Goal: Information Seeking & Learning: Learn about a topic

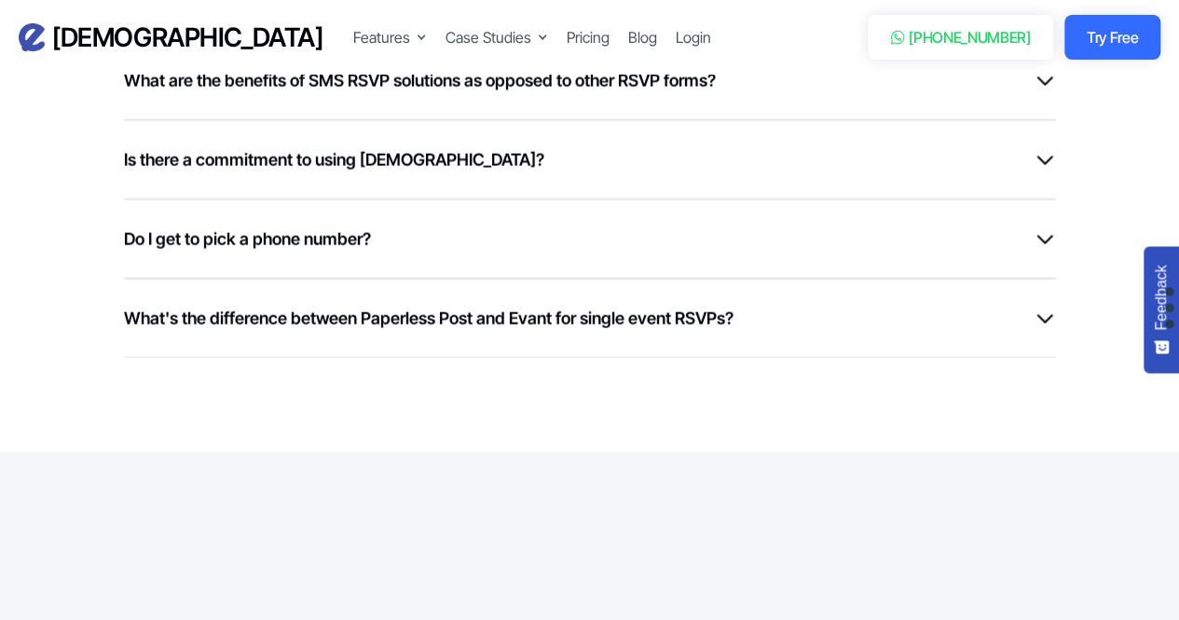
scroll to position [5544, 0]
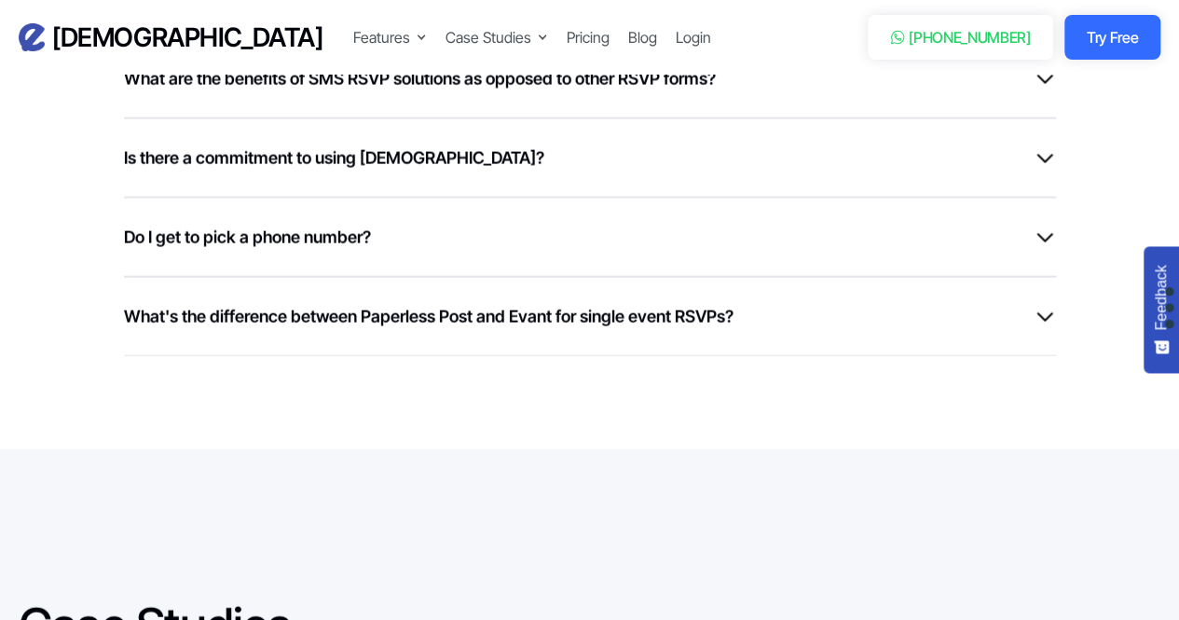
click at [341, 225] on h6 "Do I get to pick a phone number?" at bounding box center [247, 237] width 247 height 25
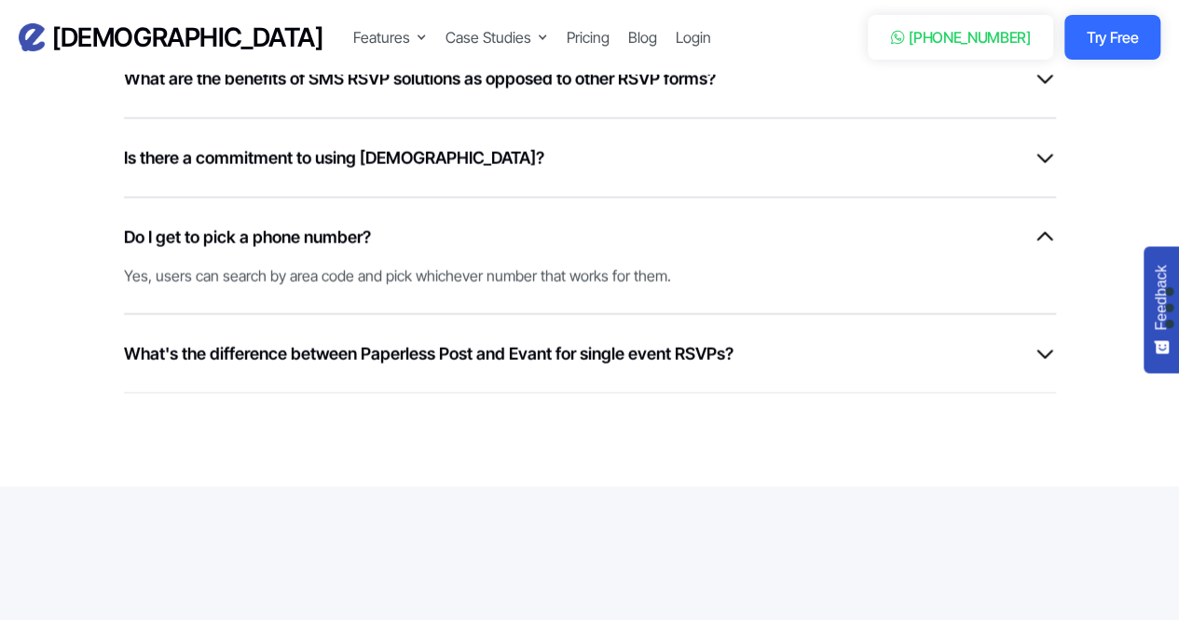
click at [341, 225] on h6 "Do I get to pick a phone number?" at bounding box center [247, 237] width 247 height 25
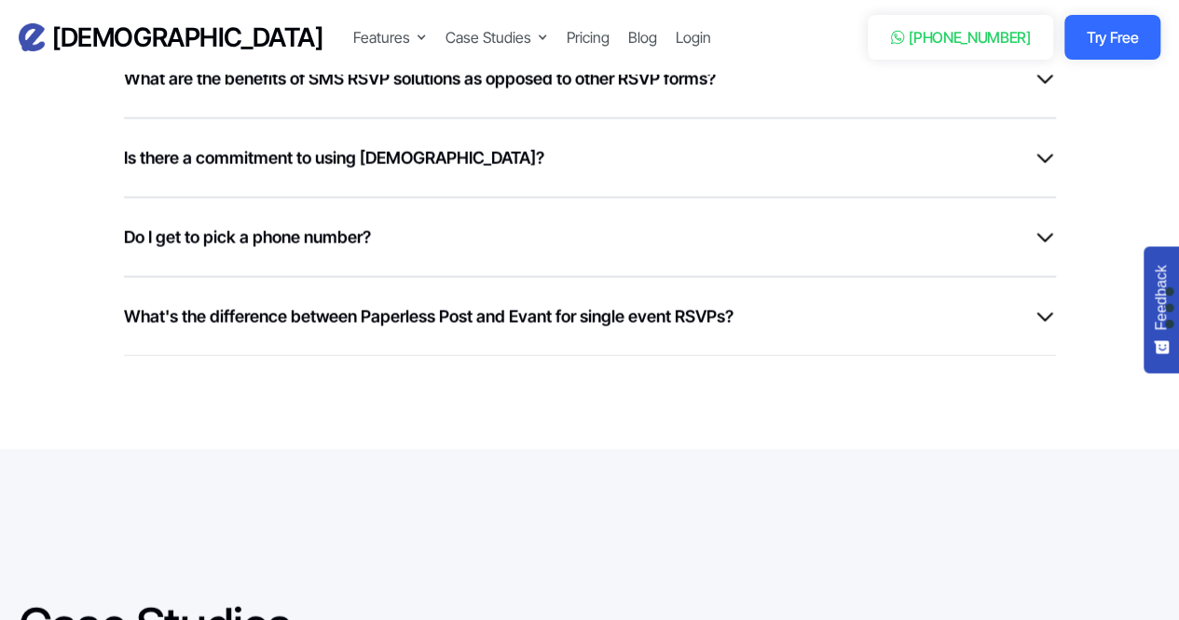
click at [347, 304] on h6 "What's the difference between Paperless Post and Evant for single event RSVPs?" at bounding box center [429, 316] width 610 height 25
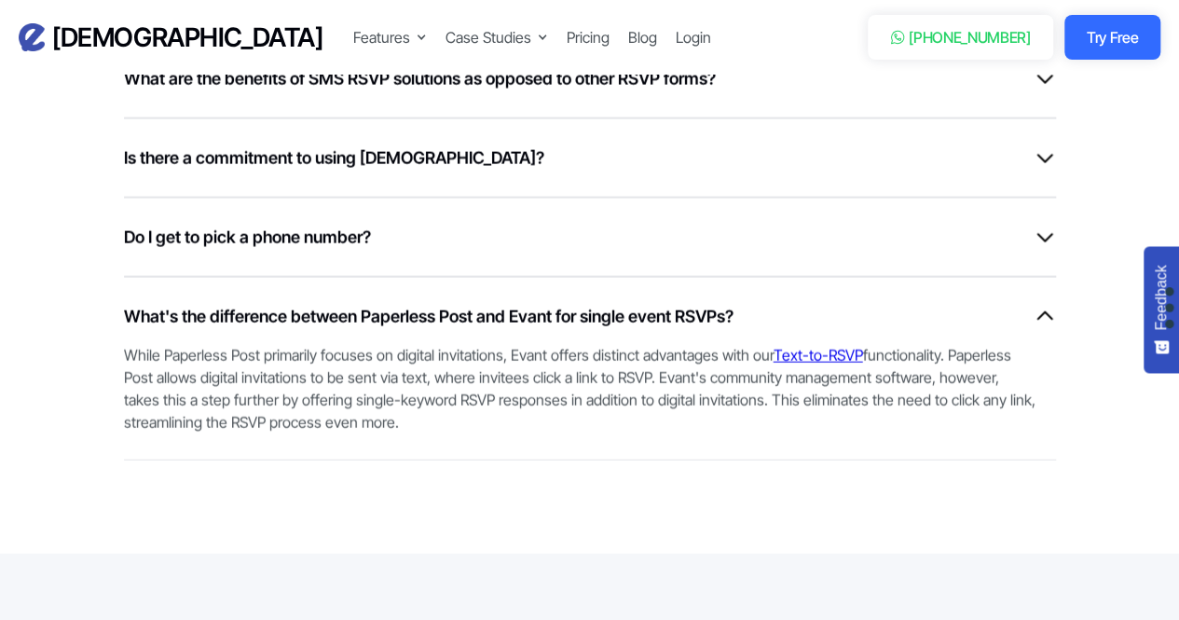
click at [347, 329] on div "While Paperless Post primarily focuses on digital invitations, Evant offers dis…" at bounding box center [581, 381] width 914 height 104
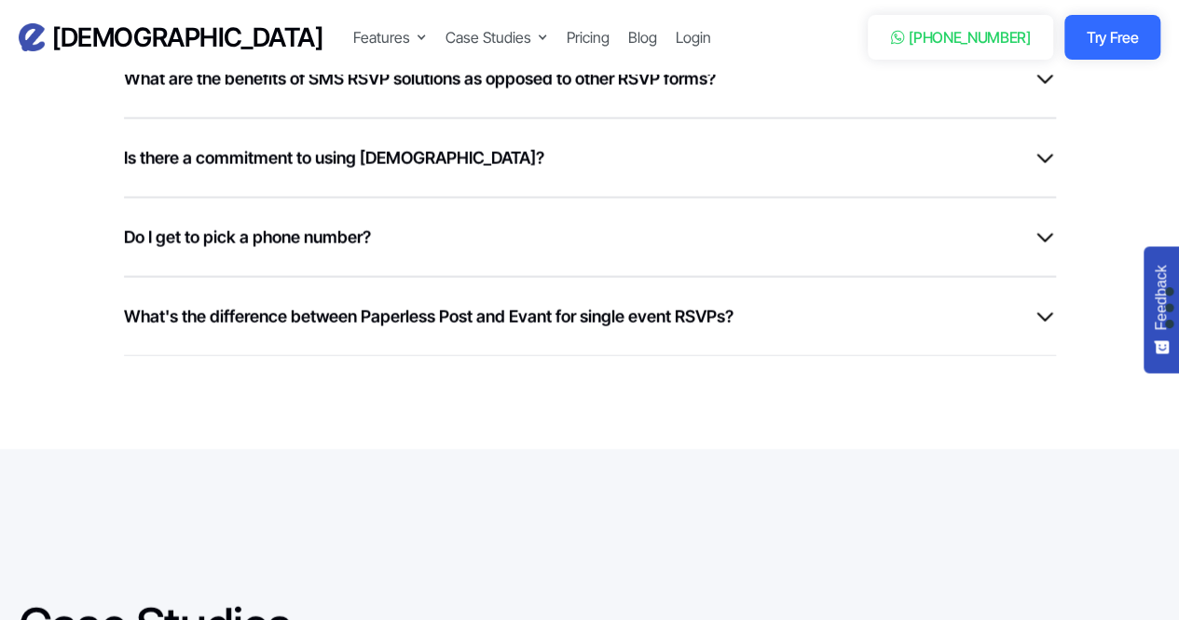
scroll to position [5451, 0]
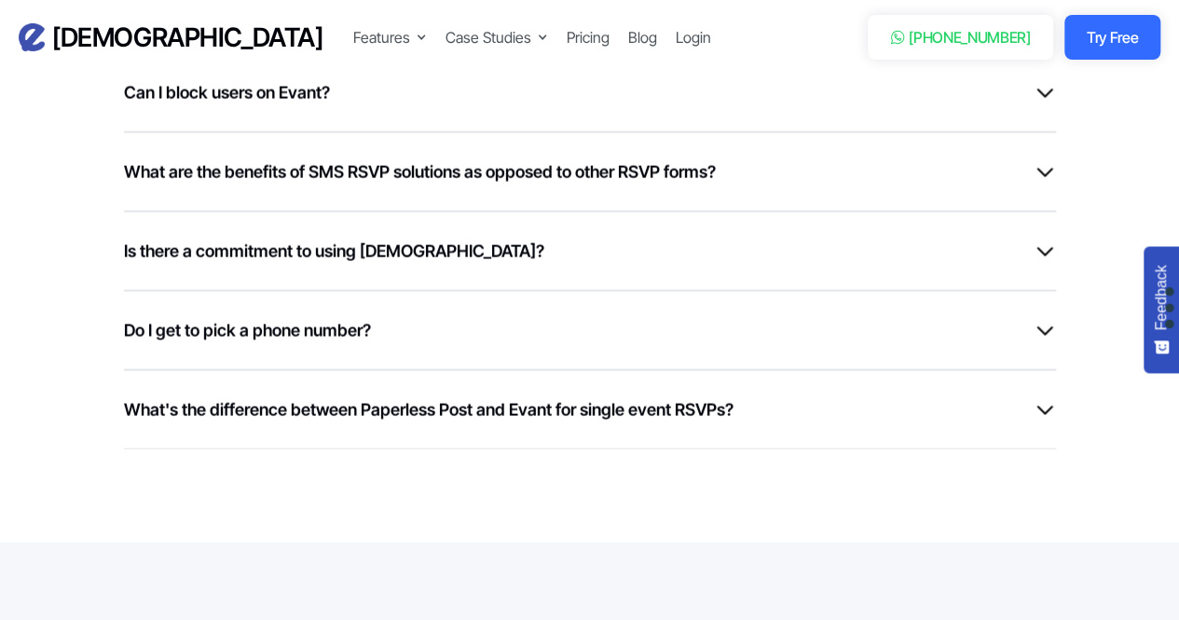
click at [334, 239] on h6 "Is there a commitment to using [DEMOGRAPHIC_DATA]?" at bounding box center [334, 251] width 420 height 25
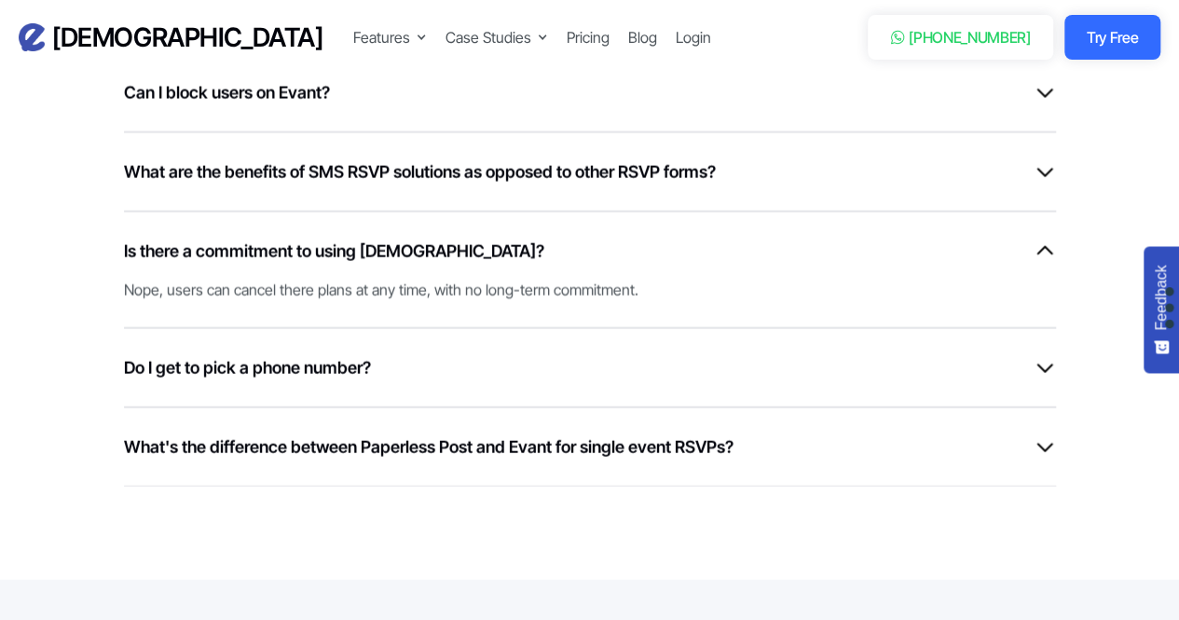
click at [334, 264] on div "Nope, users can cancel there plans at any time, with no long-term commitment." at bounding box center [581, 282] width 914 height 37
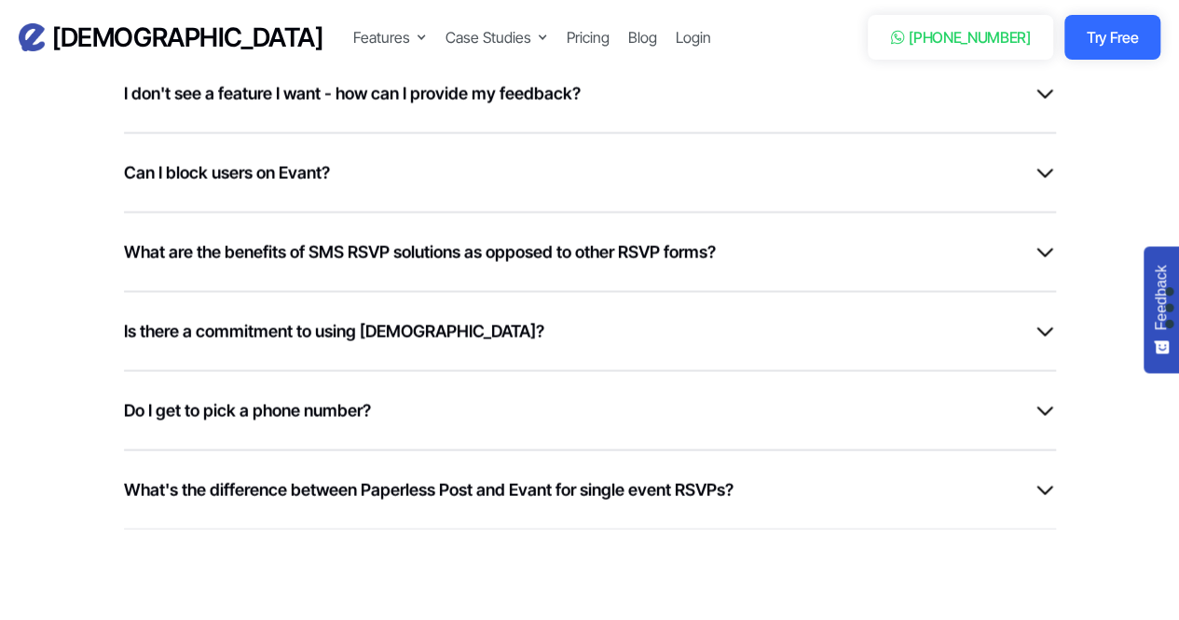
scroll to position [5359, 0]
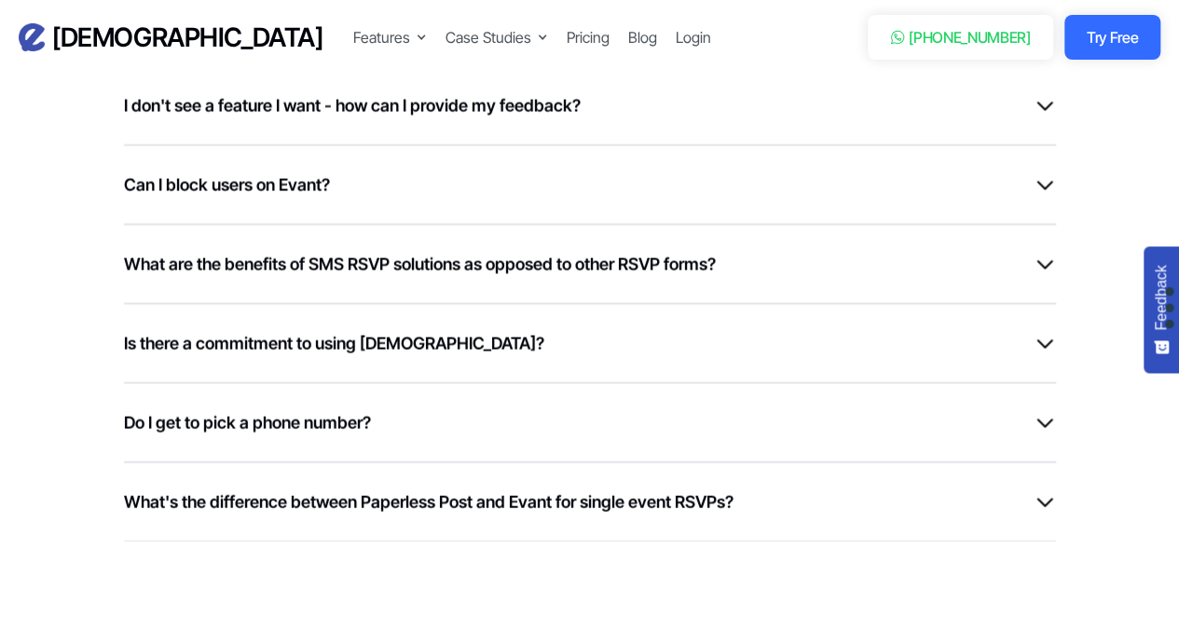
click at [334, 252] on h6 "What are the benefits of SMS RSVP solutions as opposed to other RSVP forms?" at bounding box center [420, 264] width 592 height 25
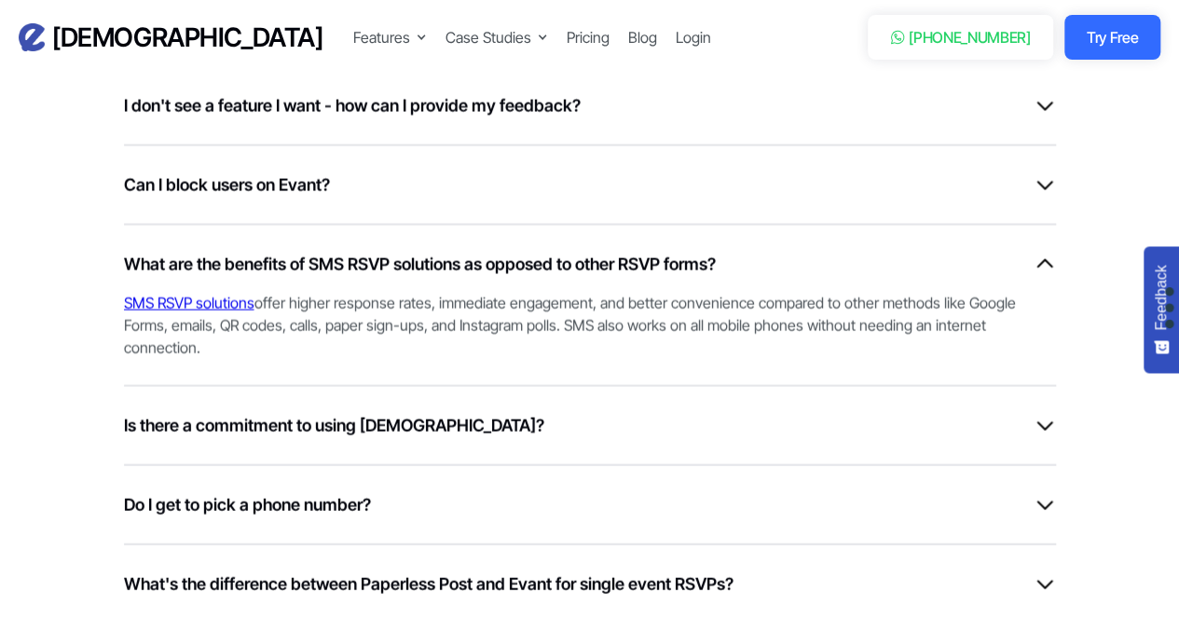
click at [334, 252] on h6 "What are the benefits of SMS RSVP solutions as opposed to other RSVP forms?" at bounding box center [420, 264] width 592 height 25
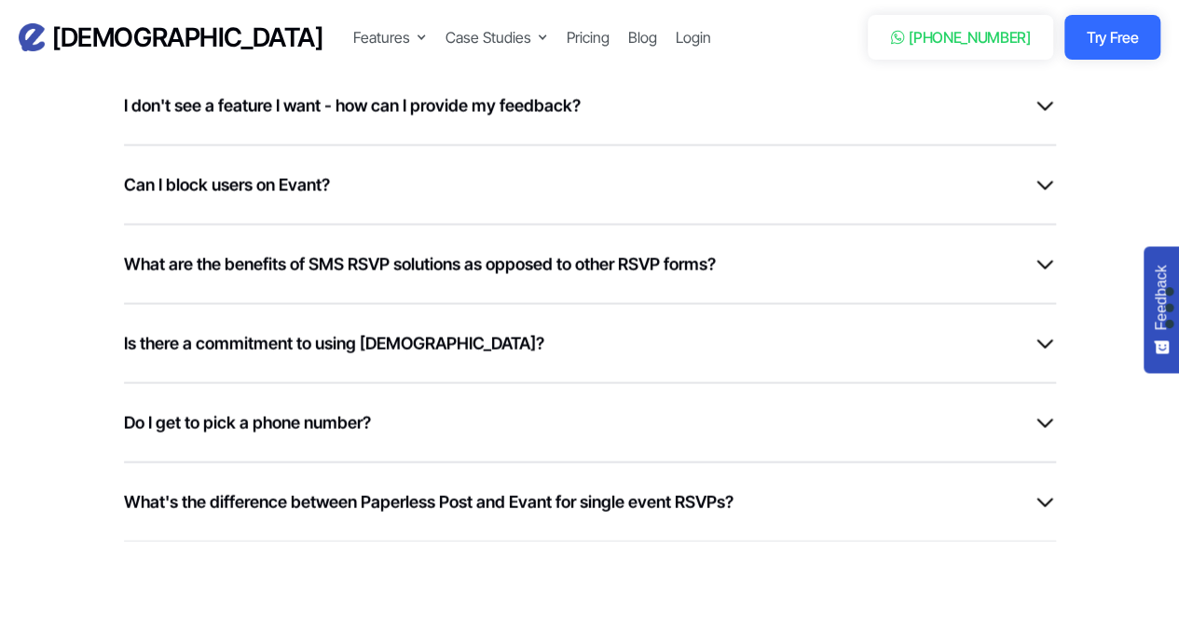
click at [342, 172] on div "Can I block users on Evant?" at bounding box center [590, 184] width 932 height 25
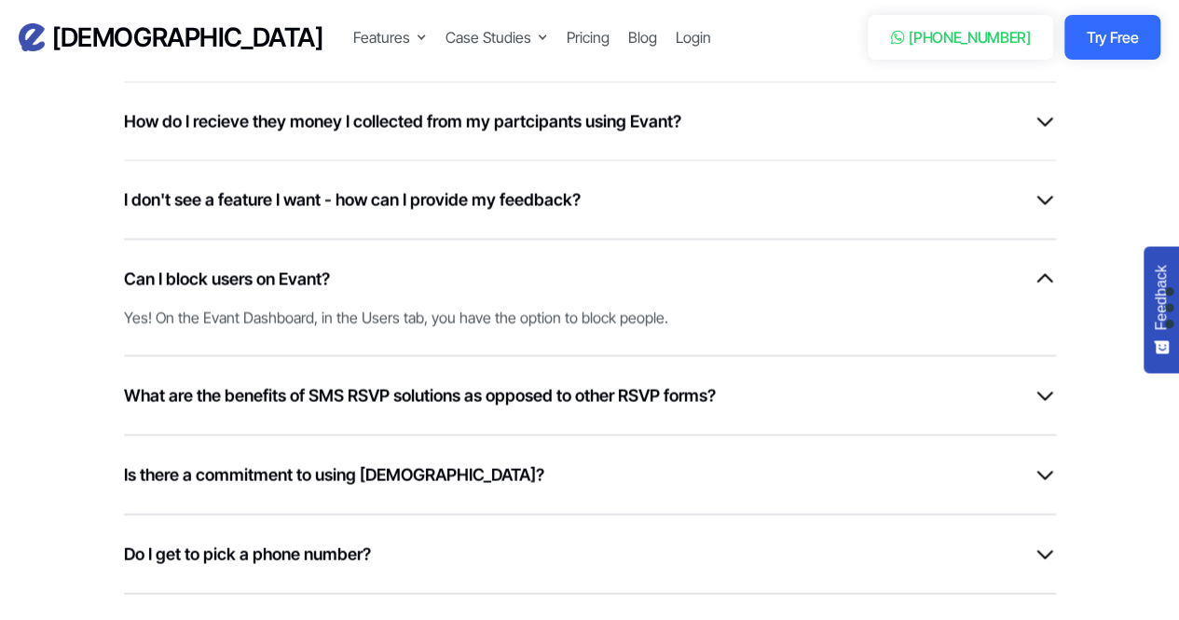
scroll to position [5254, 0]
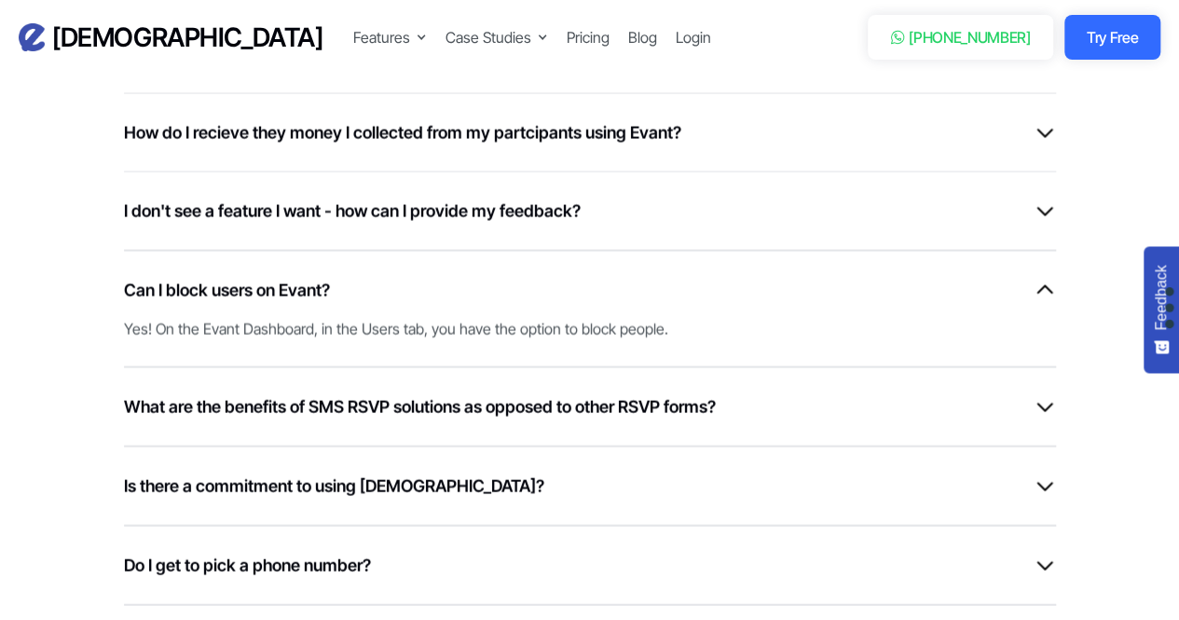
click at [339, 277] on div "Can I block users on Evant?" at bounding box center [590, 289] width 932 height 25
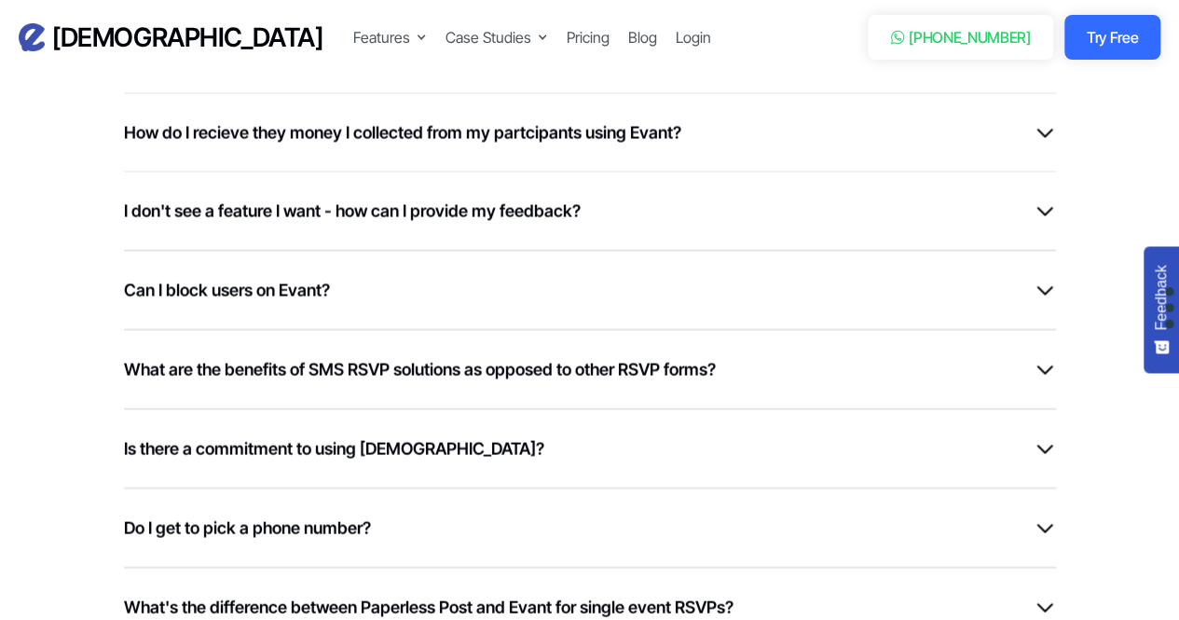
click at [348, 198] on h6 "I don't see a feature I want - how can I provide my feedback?" at bounding box center [352, 210] width 457 height 25
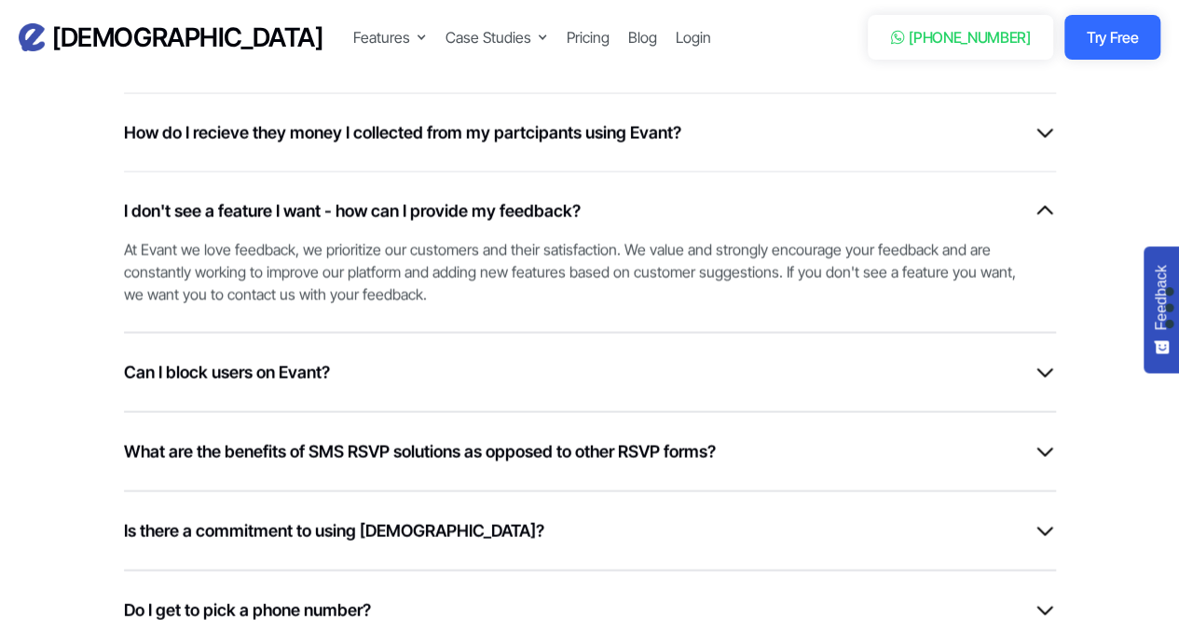
click at [327, 198] on h6 "I don't see a feature I want - how can I provide my feedback?" at bounding box center [352, 210] width 457 height 25
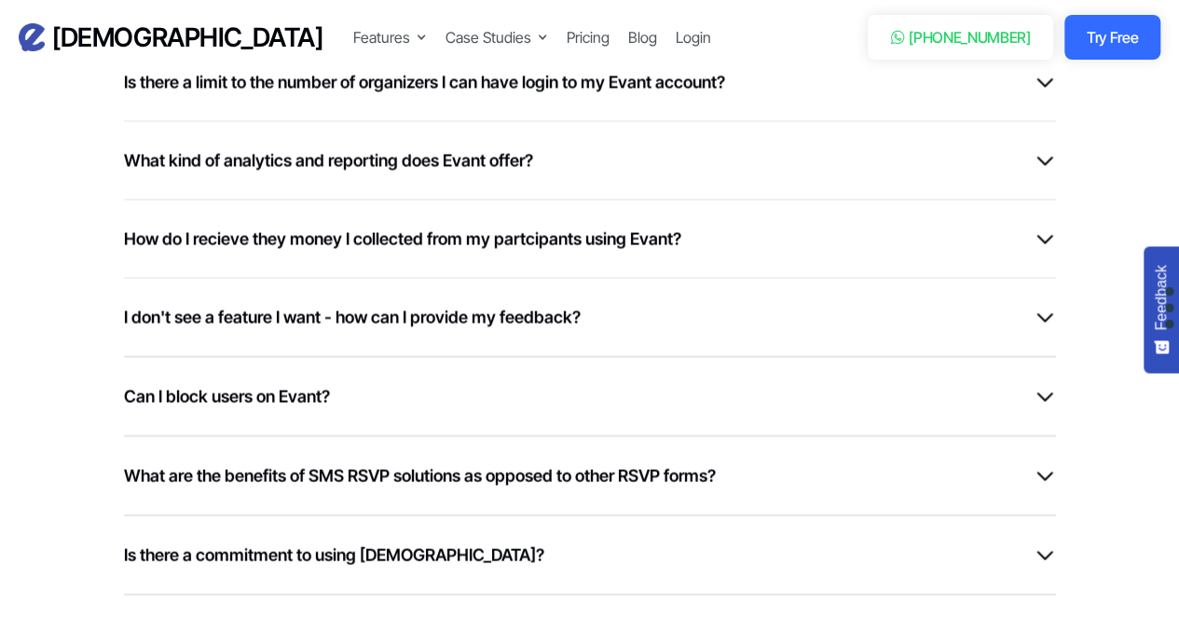
scroll to position [5143, 0]
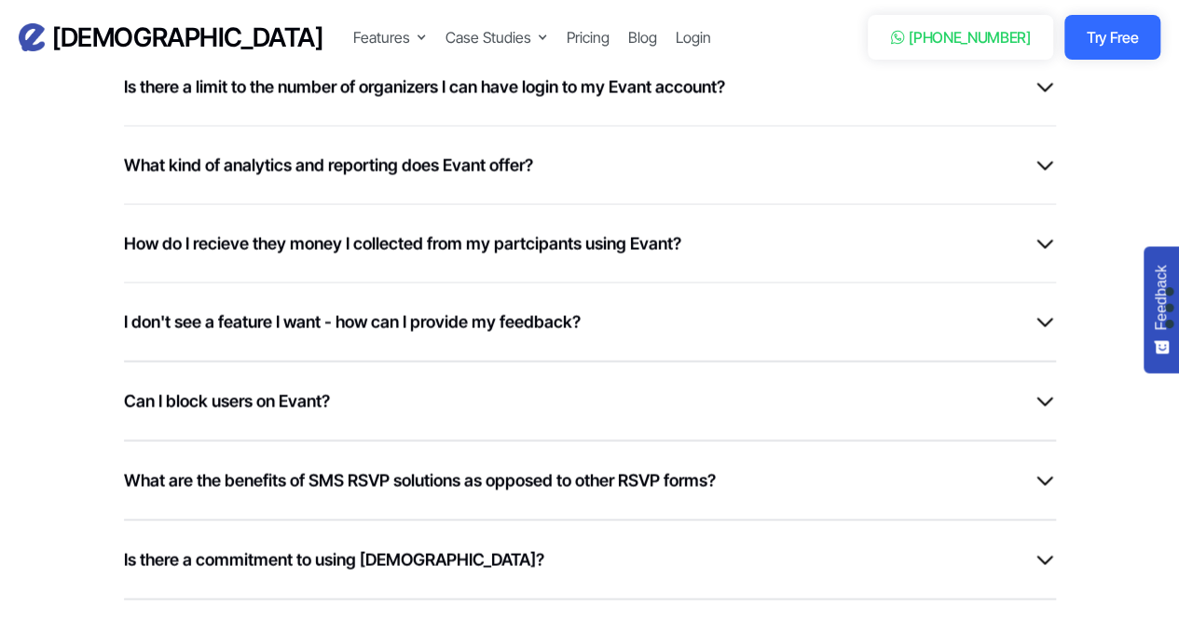
click at [319, 210] on div "How do I recieve they money I collected from my partcipants using Evant? Our in…" at bounding box center [590, 242] width 932 height 78
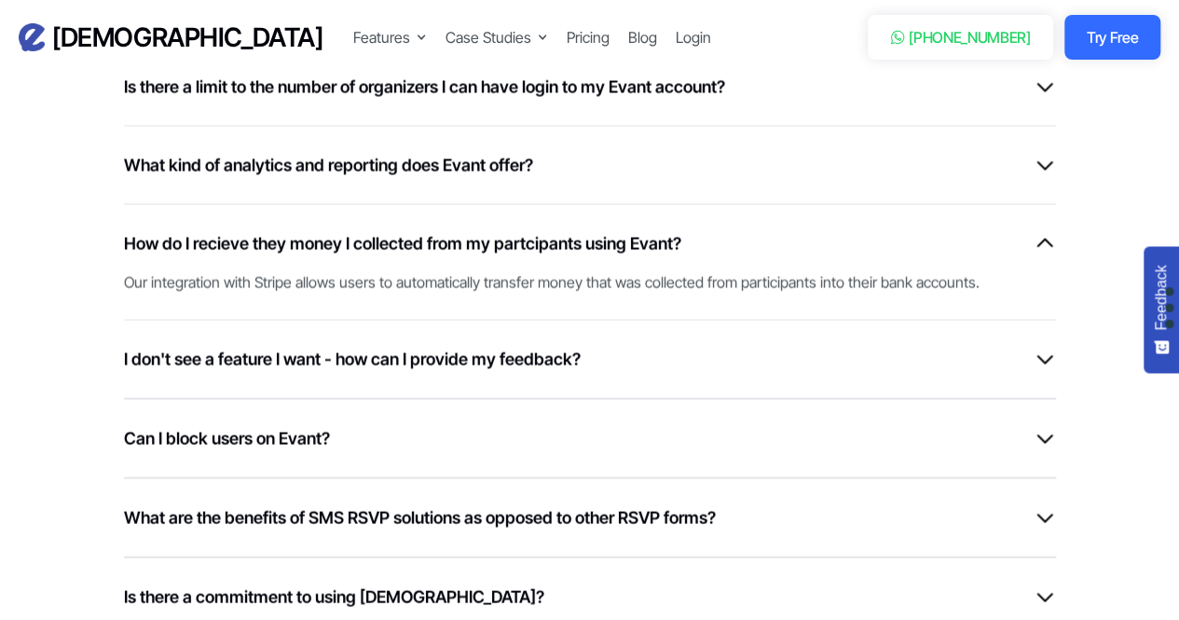
click at [324, 255] on div "Our integration with Stripe allows users to automatically transfer money that w…" at bounding box center [581, 273] width 914 height 37
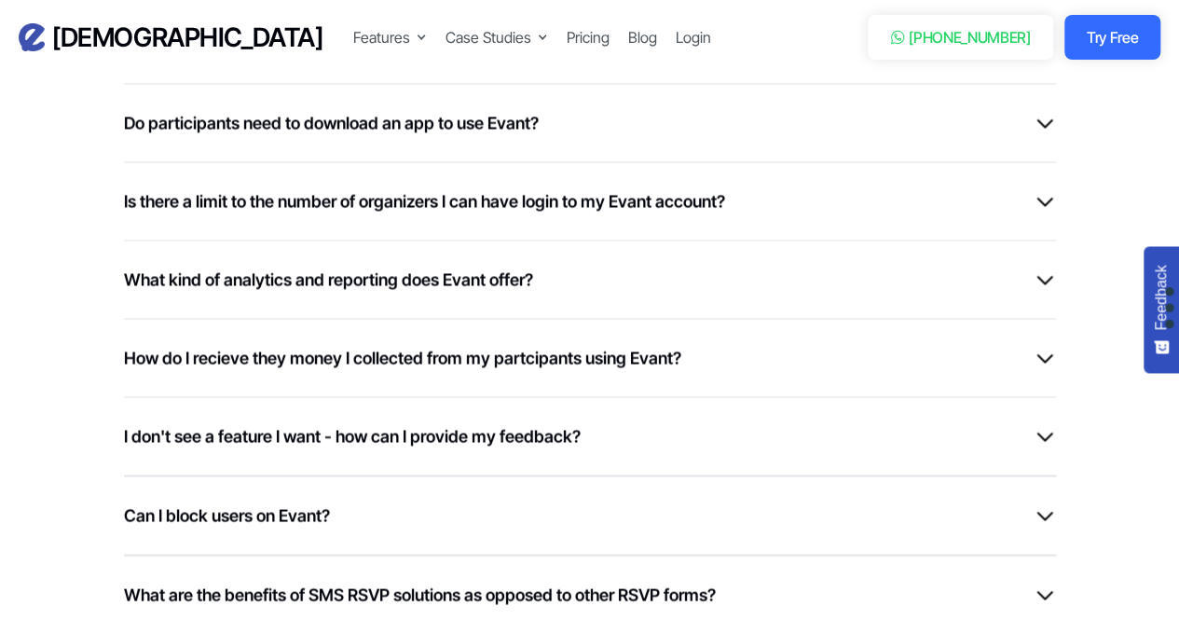
scroll to position [5028, 0]
click at [319, 268] on h6 "What kind of analytics and reporting does Evant offer?" at bounding box center [328, 280] width 409 height 25
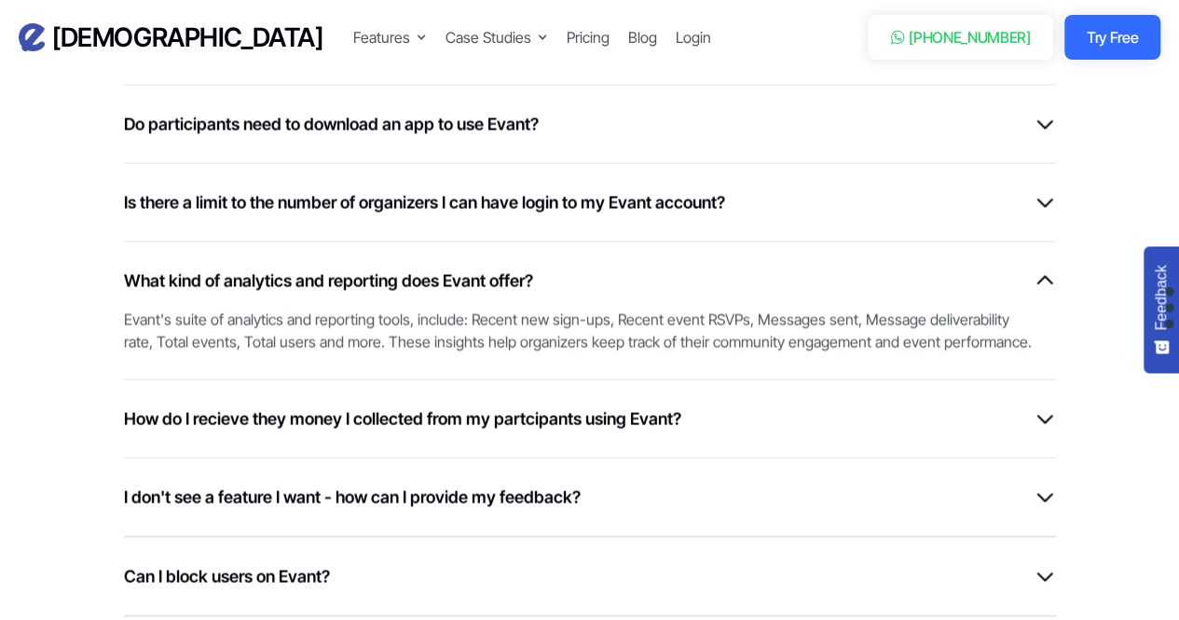
click at [316, 293] on div "Evant's suite of analytics and reporting tools, include: Recent new sign-ups, R…" at bounding box center [581, 323] width 914 height 60
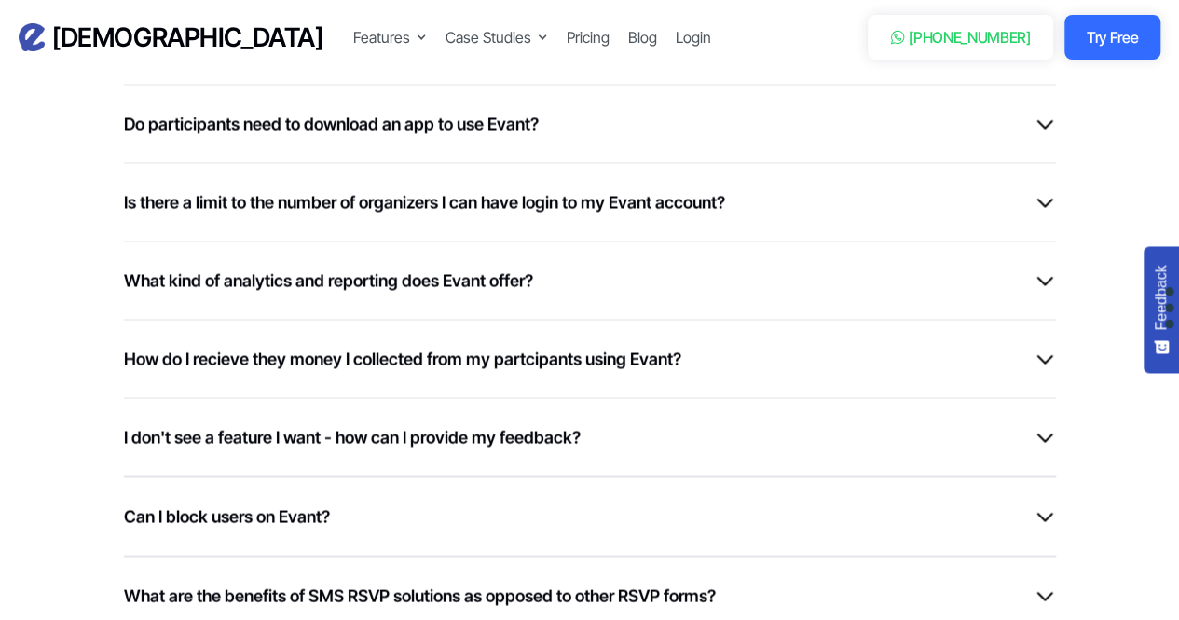
scroll to position [4941, 0]
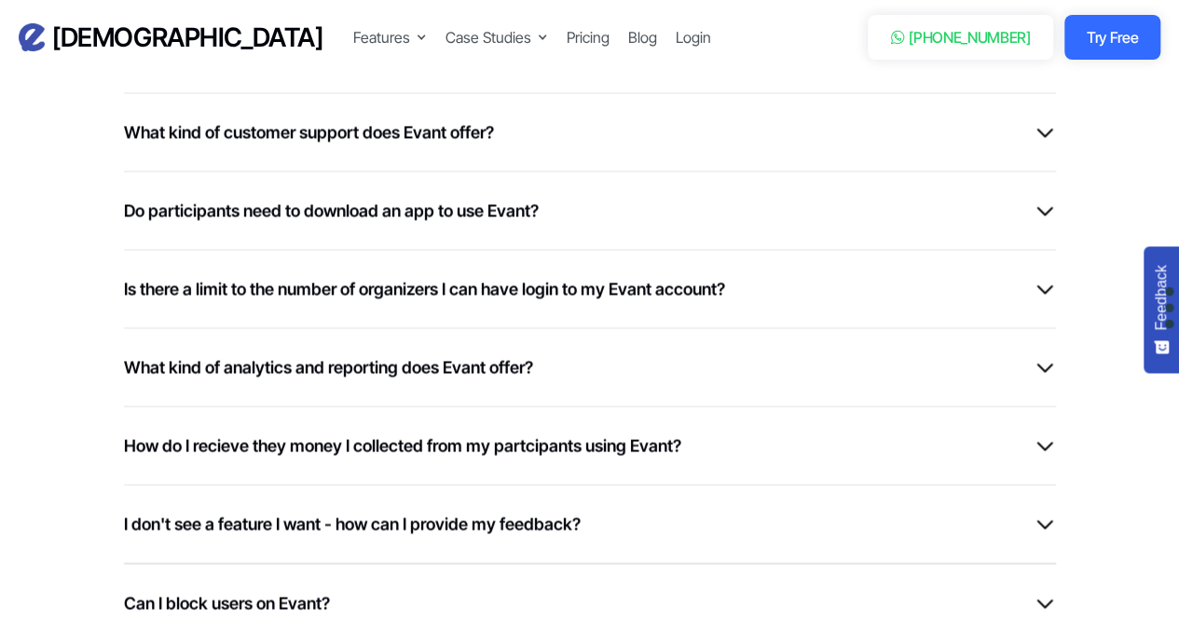
click at [316, 276] on h6 "Is there a limit to the number of organizers I can have login to my Evant accou…" at bounding box center [424, 288] width 601 height 25
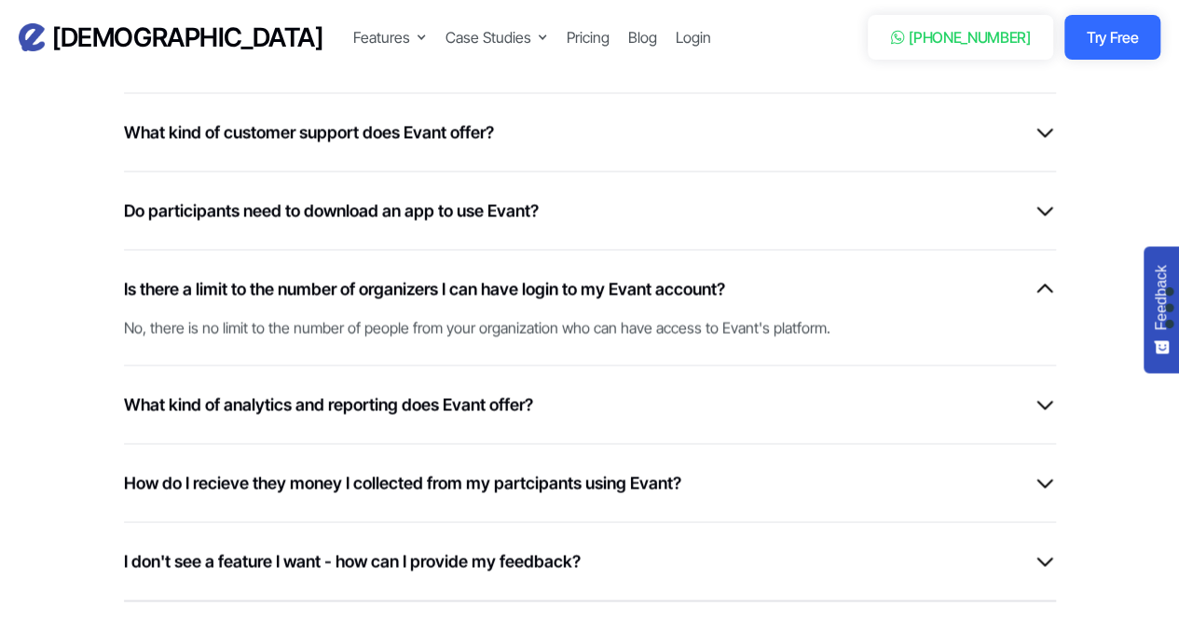
click at [316, 276] on h6 "Is there a limit to the number of organizers I can have login to my Evant accou…" at bounding box center [424, 288] width 601 height 25
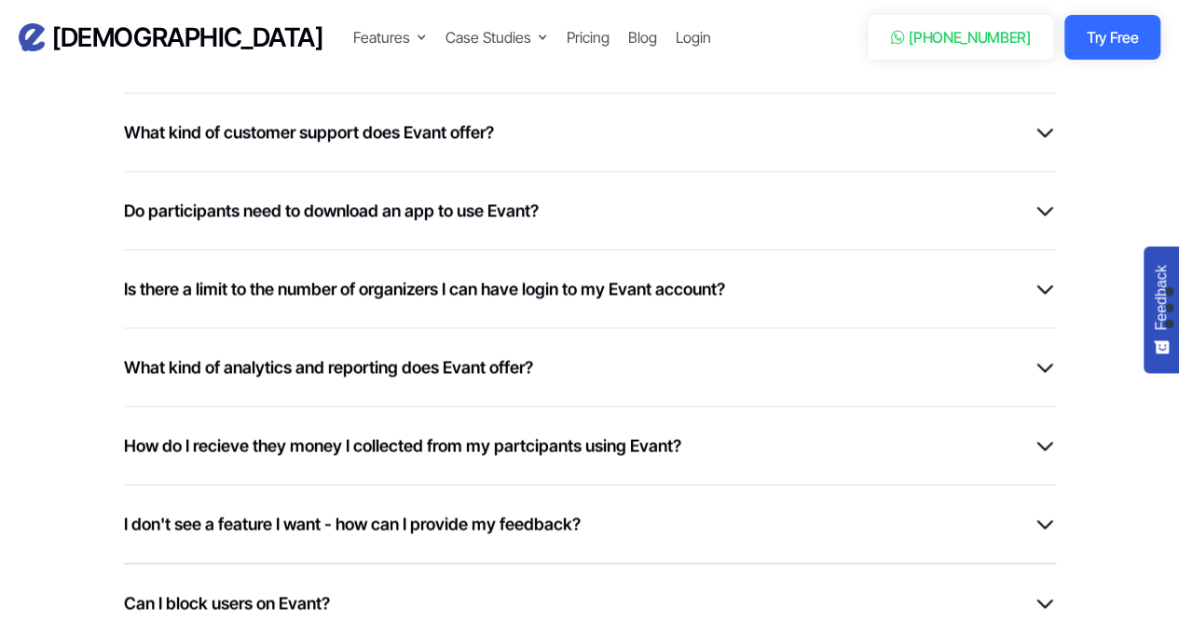
click at [311, 191] on div "Do participants need to download an app to use Evant? Nobody involved needs to …" at bounding box center [590, 210] width 932 height 78
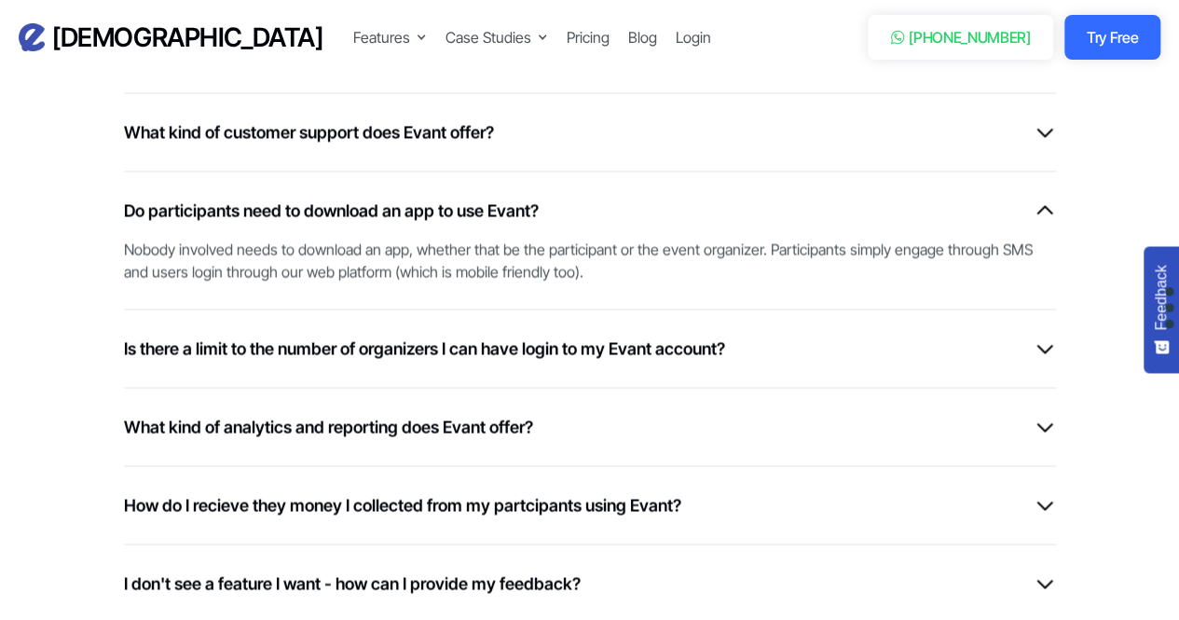
click at [321, 198] on h6 "Do participants need to download an app to use Evant?" at bounding box center [331, 210] width 415 height 25
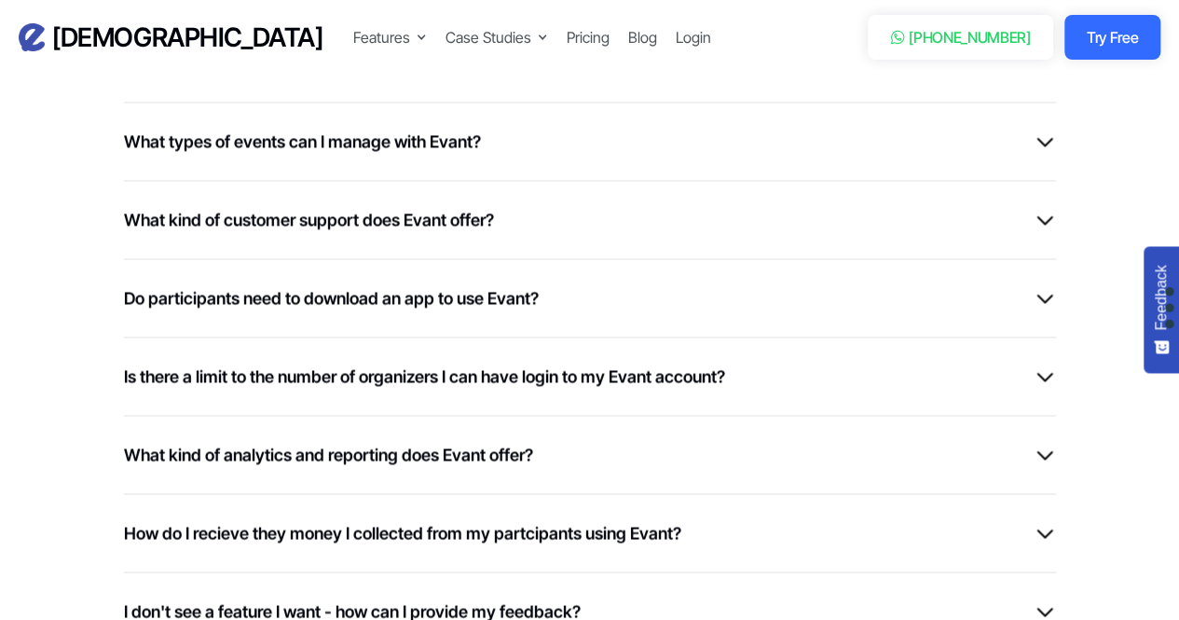
scroll to position [4842, 0]
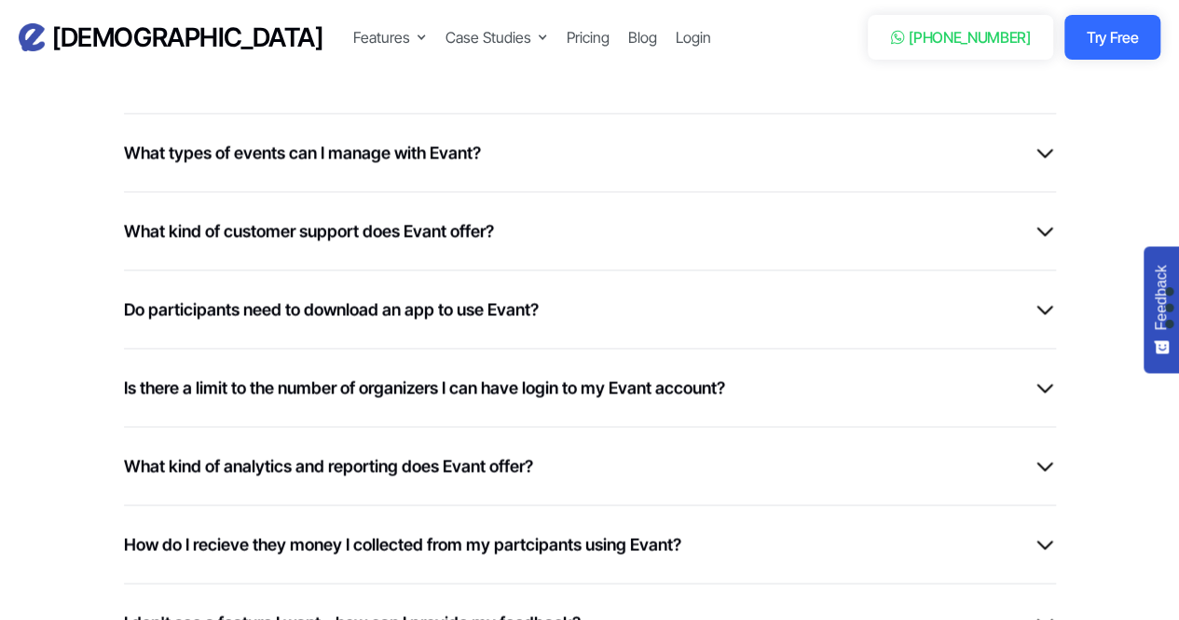
click at [325, 218] on h6 "What kind of customer support does Evant offer?" at bounding box center [309, 230] width 370 height 25
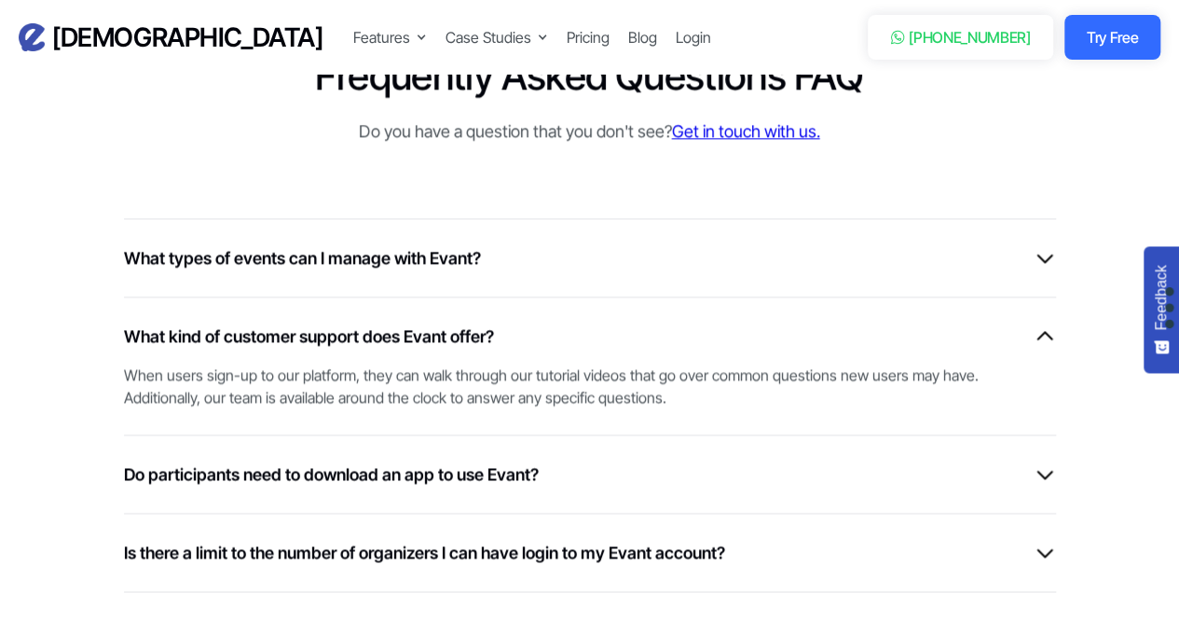
scroll to position [4736, 0]
click at [334, 246] on h6 "What types of events can I manage with Evant?" at bounding box center [302, 258] width 357 height 25
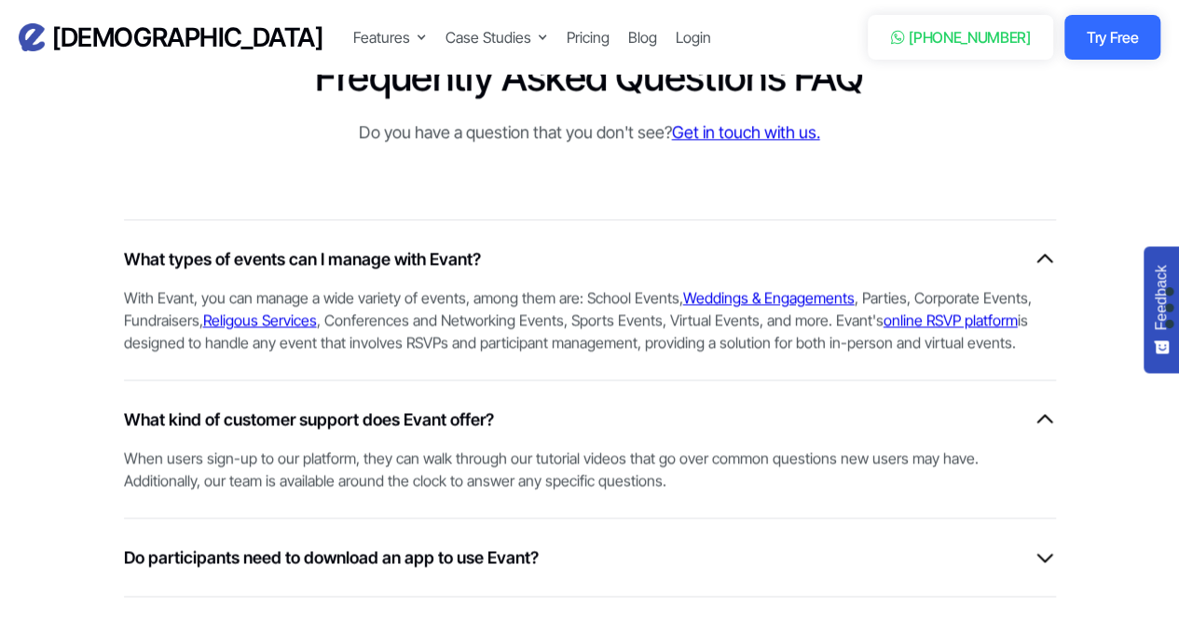
click at [942, 310] on link "online RSVP platform" at bounding box center [951, 319] width 134 height 19
